Goal: Information Seeking & Learning: Compare options

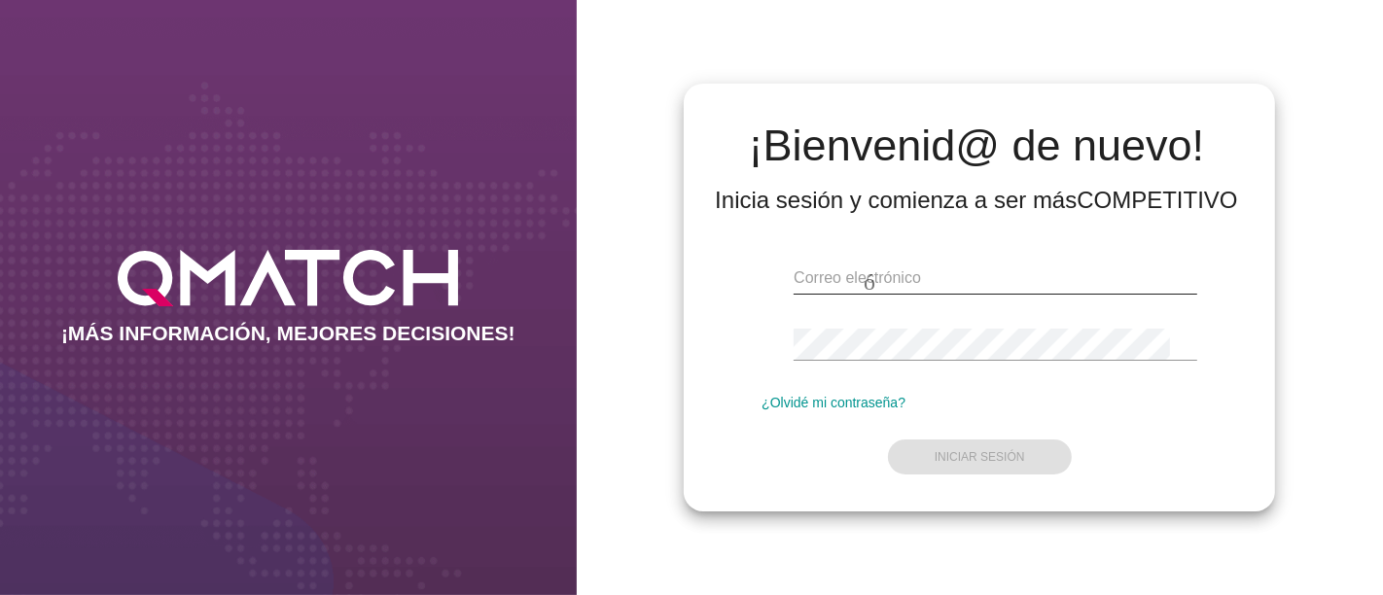
click at [844, 270] on input "email" at bounding box center [995, 278] width 404 height 31
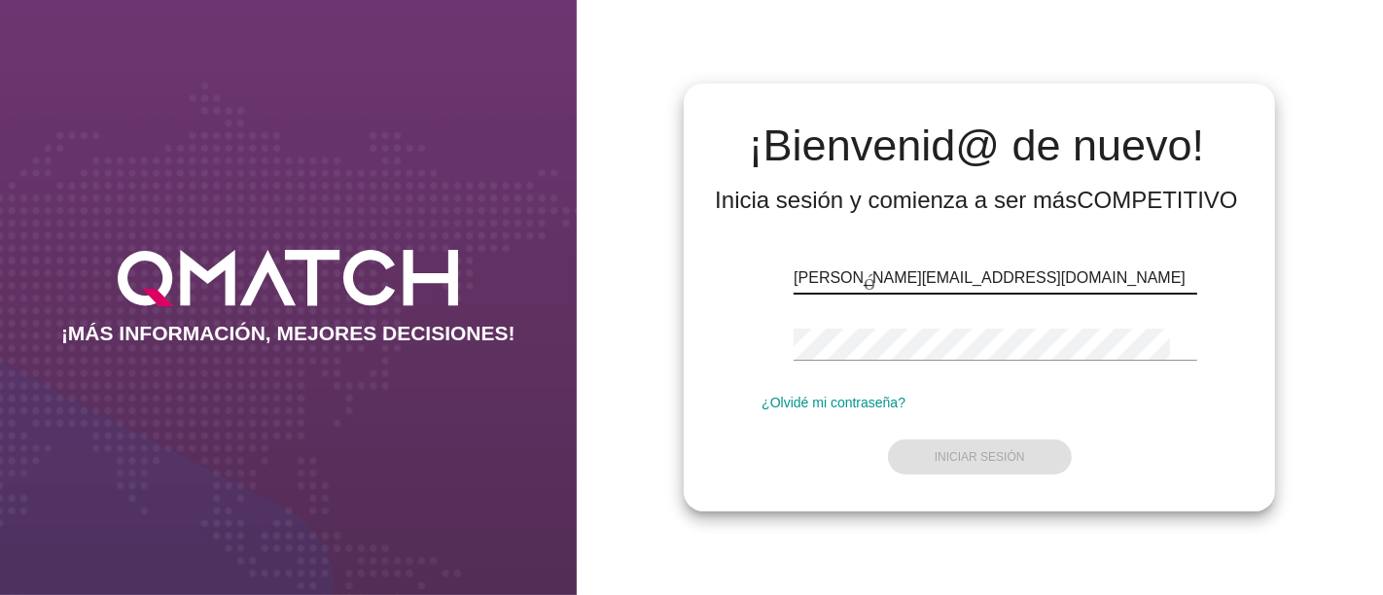
type input "[PERSON_NAME][EMAIL_ADDRESS][DOMAIN_NAME]"
click at [850, 321] on div "huella dactilar visibilidad" at bounding box center [979, 348] width 436 height 62
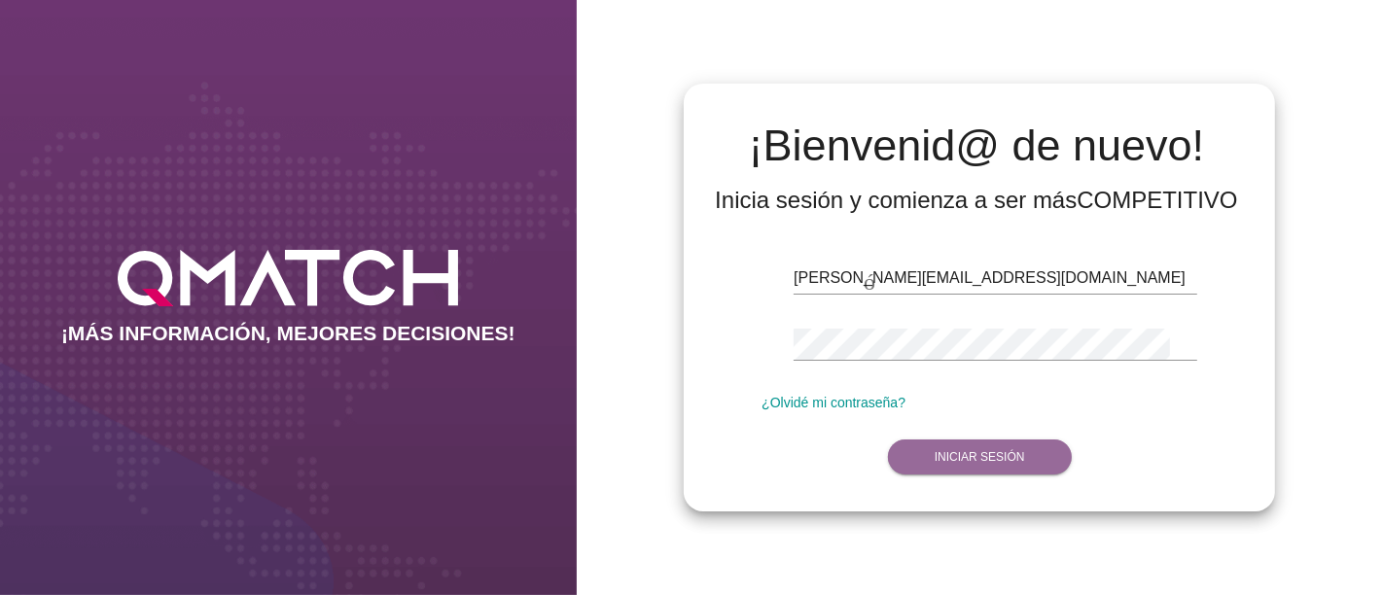
click at [975, 445] on button "Iniciar sesión" at bounding box center [980, 456] width 184 height 35
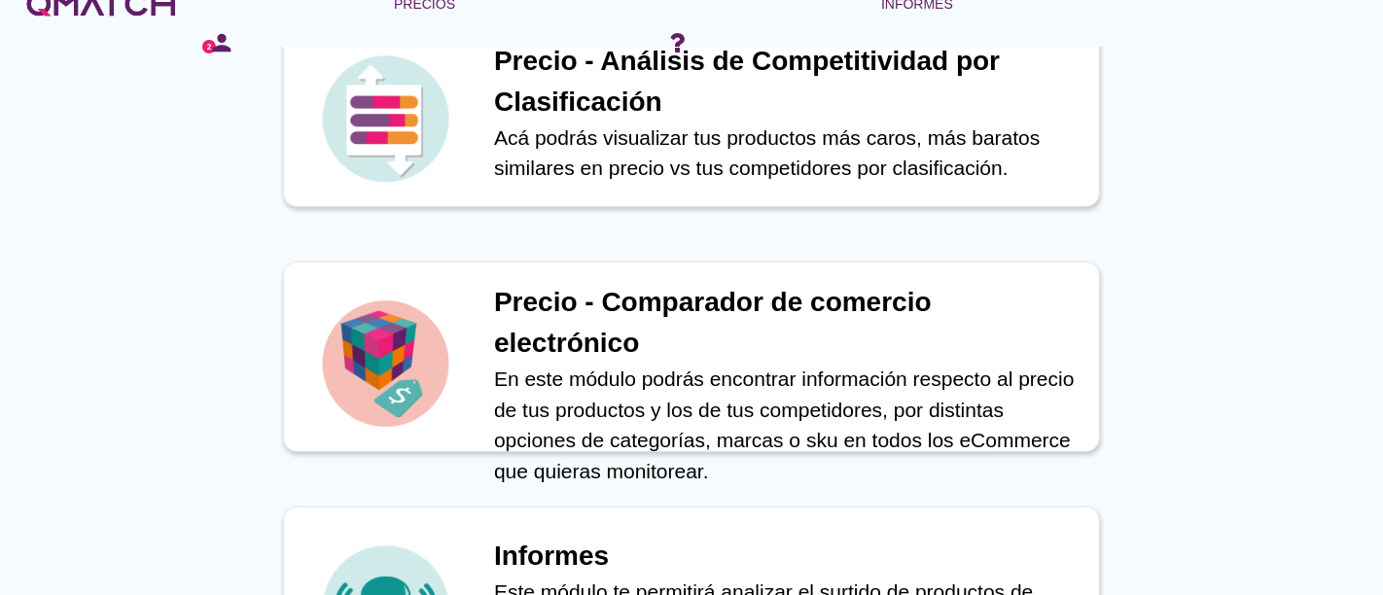
scroll to position [698, 0]
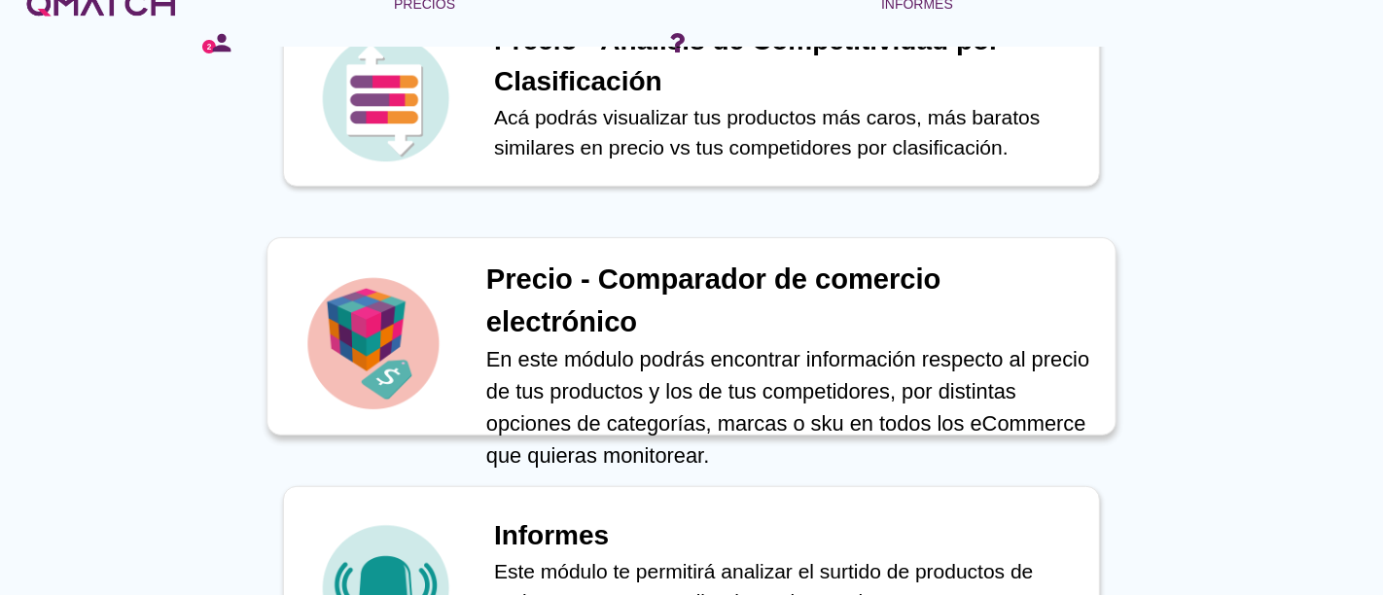
click at [662, 308] on h1 "Precio - Comparador de comercio electrónico" at bounding box center [790, 301] width 609 height 85
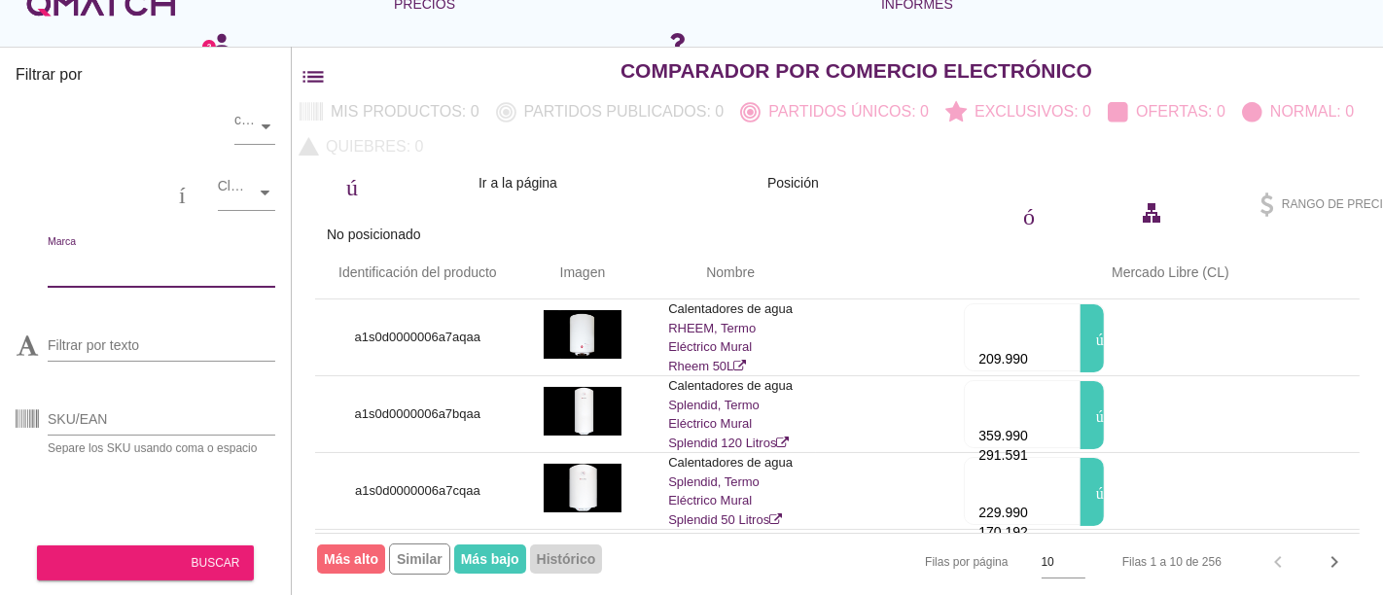
click at [115, 260] on input "Marca" at bounding box center [148, 266] width 200 height 31
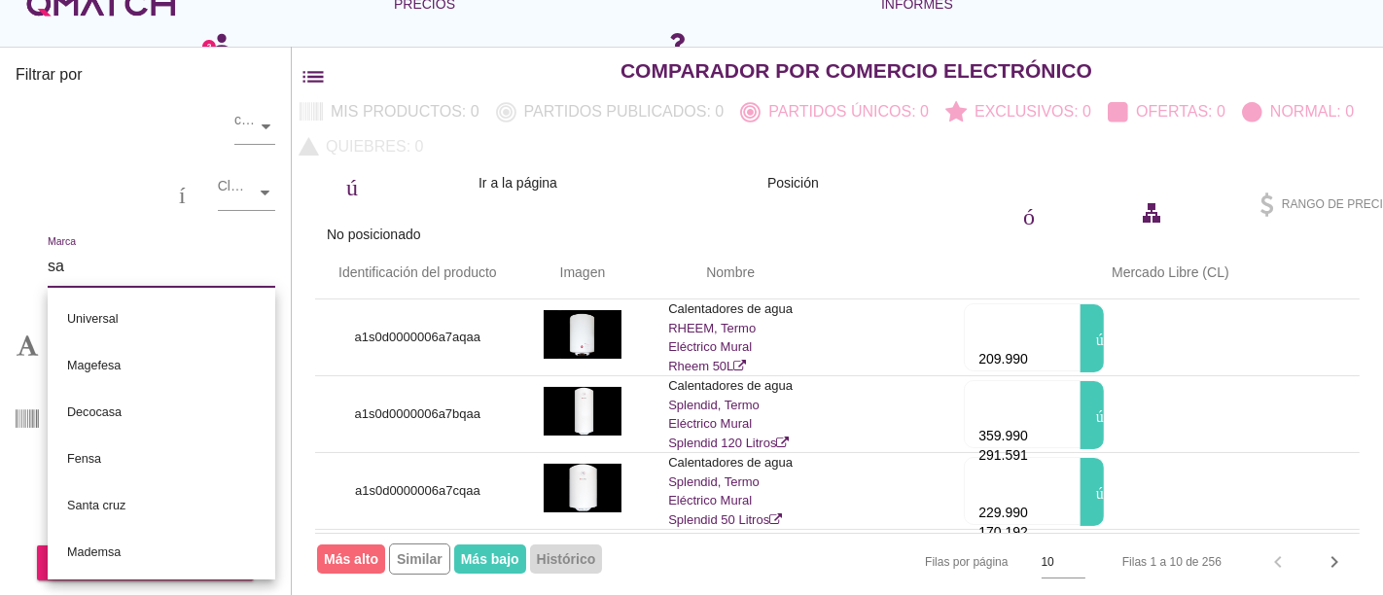
type input "sam"
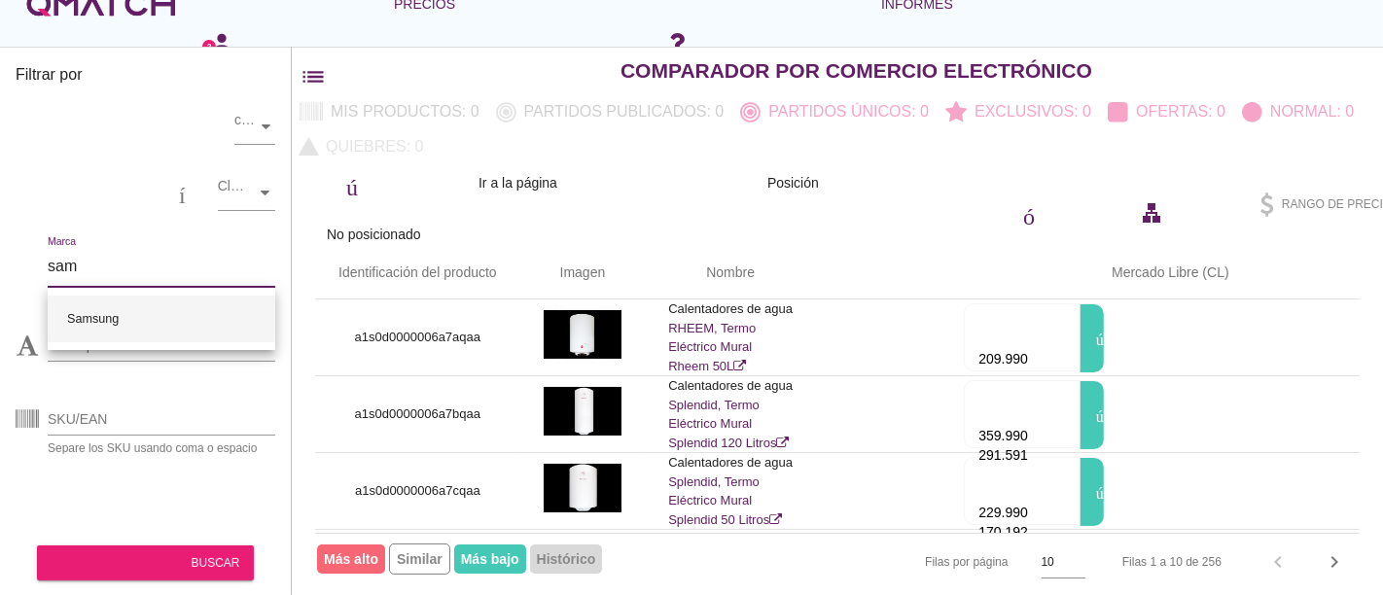
click at [96, 313] on font "Samsung" at bounding box center [93, 319] width 52 height 14
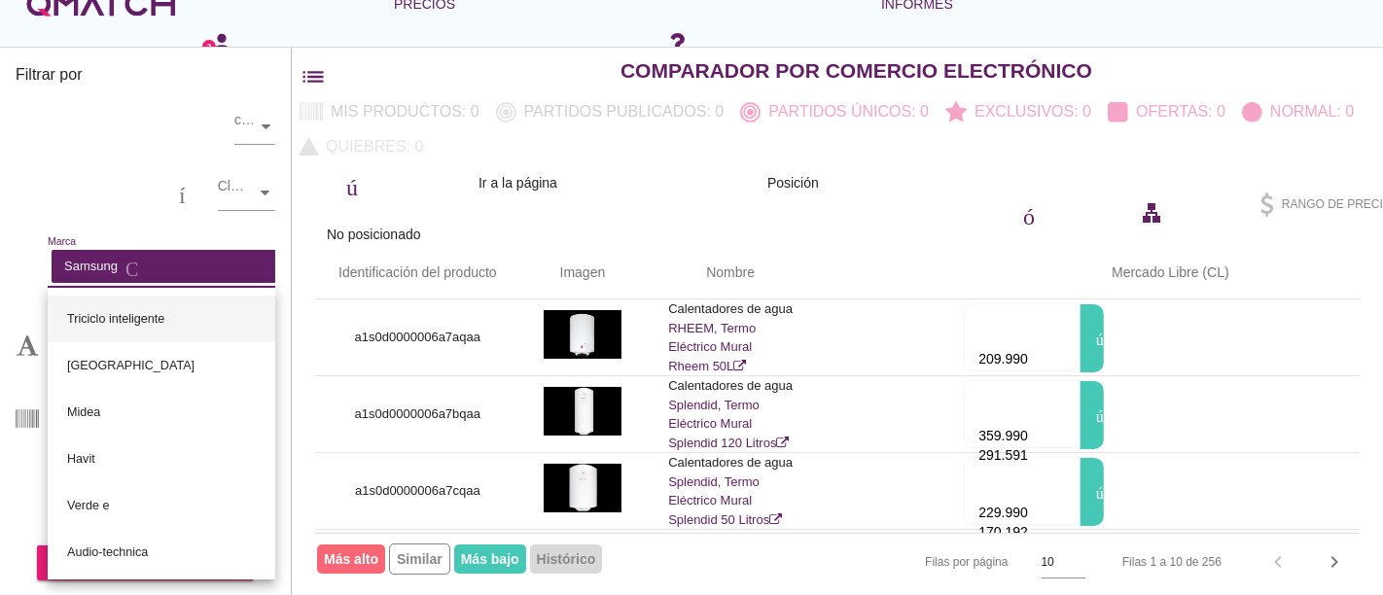
click at [21, 248] on div "centro comercial local Marca Samsung Cancelar flecha desplegable" at bounding box center [146, 270] width 260 height 72
click at [2, 243] on div "Filtrar por almacenar comercio electrónico categoría Clasificaciones centro com…" at bounding box center [146, 321] width 292 height 548
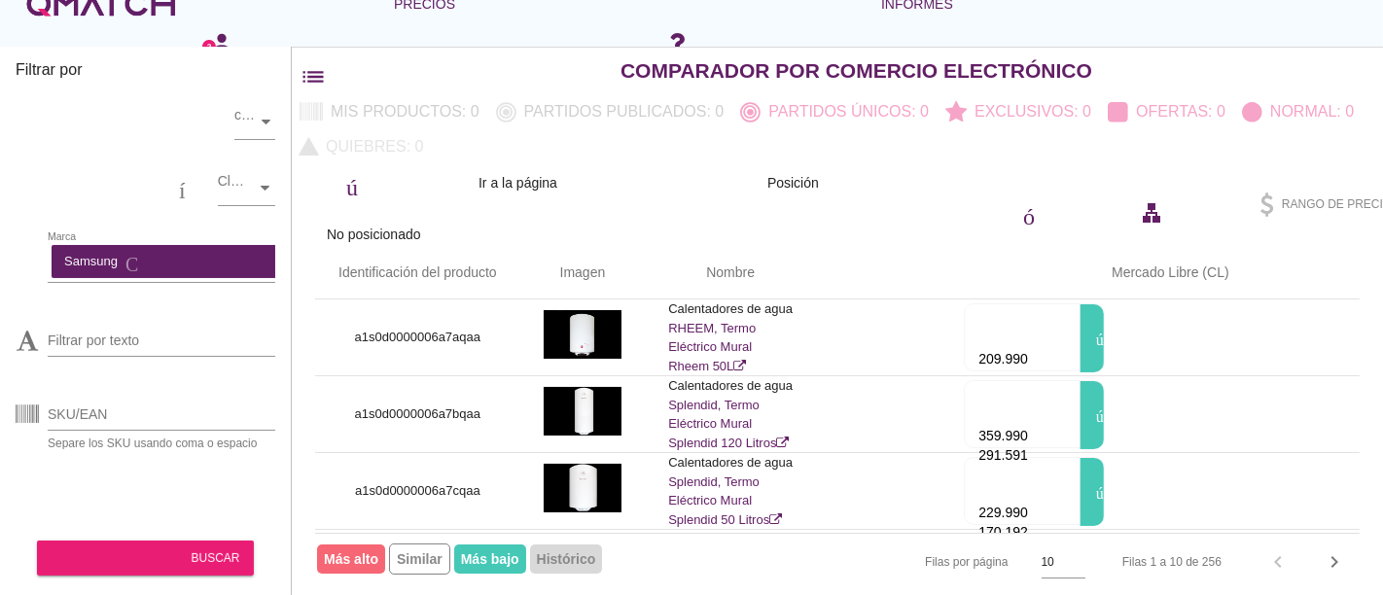
scroll to position [5, 0]
click at [172, 546] on font "buscar" at bounding box center [122, 557] width 140 height 23
